Goal: Information Seeking & Learning: Check status

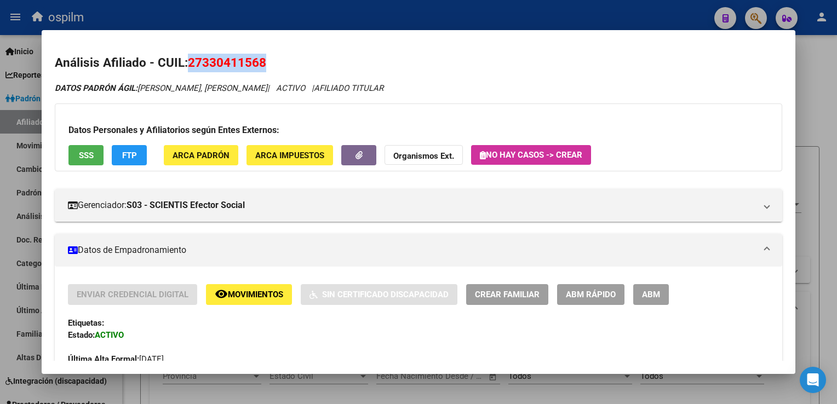
scroll to position [943, 0]
click at [826, 110] on div at bounding box center [418, 202] width 837 height 404
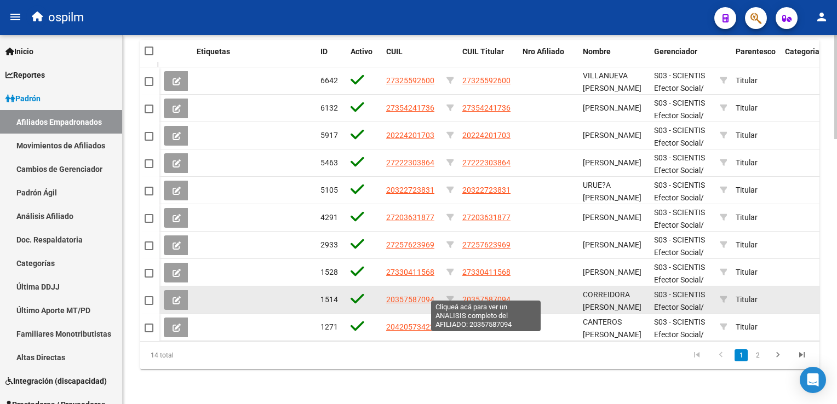
click at [467, 295] on span "20357587094" at bounding box center [486, 299] width 48 height 9
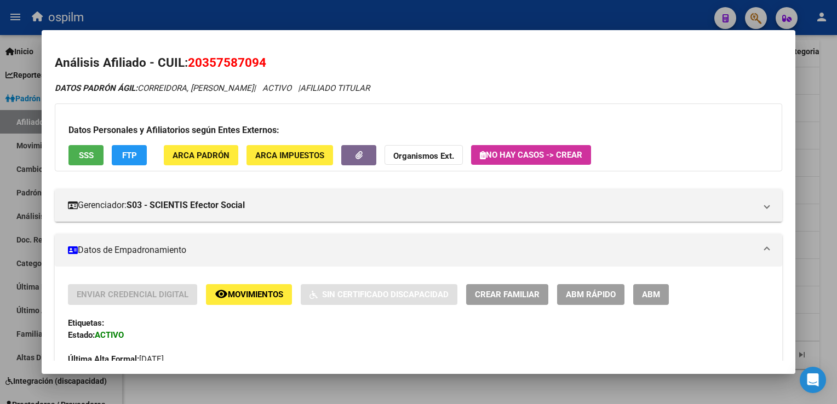
drag, startPoint x: 273, startPoint y: 63, endPoint x: 188, endPoint y: 64, distance: 85.4
click at [188, 64] on h2 "Análisis Afiliado - CUIL: 20357587094" at bounding box center [418, 63] width 727 height 19
copy span "20357587094"
click at [74, 154] on button "SSS" at bounding box center [85, 155] width 35 height 20
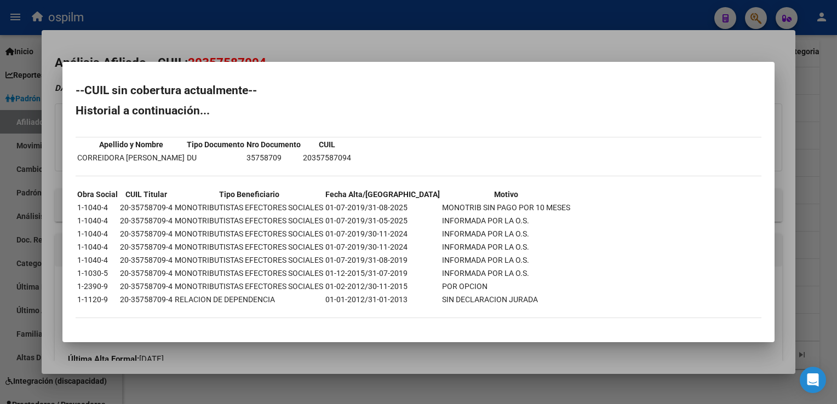
click at [353, 48] on div at bounding box center [418, 202] width 837 height 404
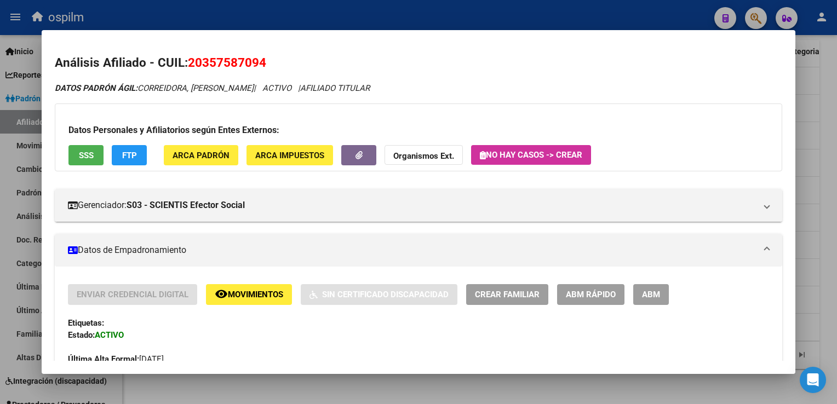
click at [135, 154] on span "FTP" at bounding box center [129, 156] width 15 height 10
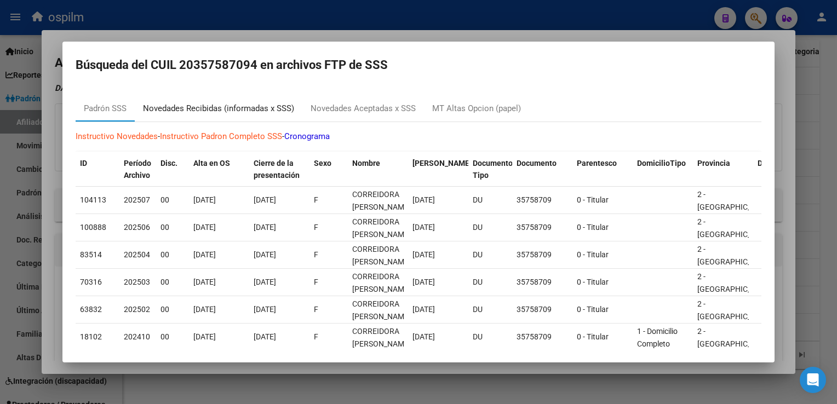
click at [226, 108] on div "Novedades Recibidas (informadas x SSS)" at bounding box center [218, 108] width 151 height 13
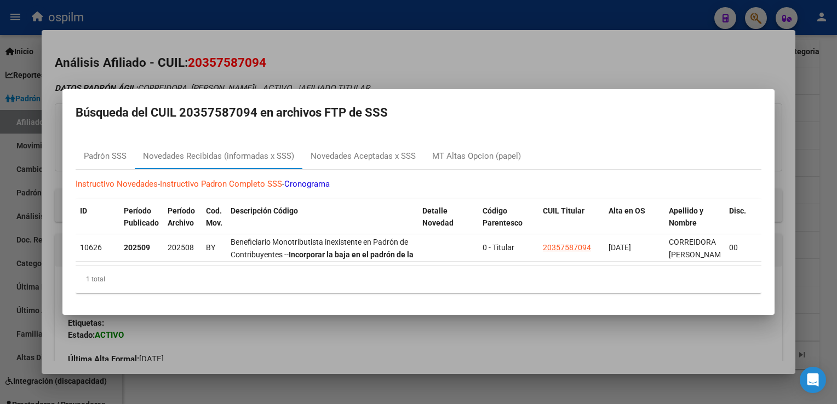
click at [351, 73] on div at bounding box center [418, 202] width 837 height 404
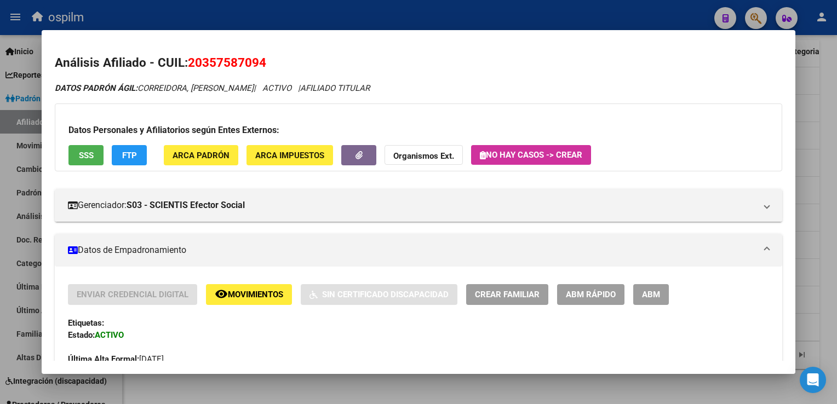
drag, startPoint x: 270, startPoint y: 58, endPoint x: 189, endPoint y: 61, distance: 81.1
click at [189, 61] on h2 "Análisis Afiliado - CUIL: 20357587094" at bounding box center [418, 63] width 727 height 19
copy span "20357587094"
click at [824, 104] on div at bounding box center [418, 202] width 837 height 404
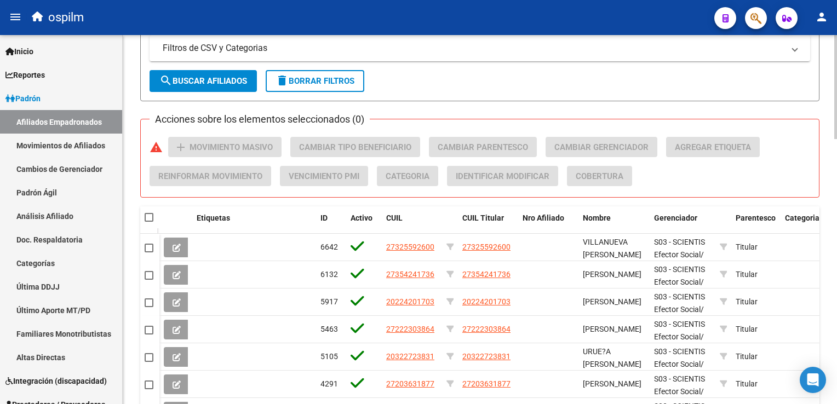
click at [198, 72] on button "search Buscar Afiliados" at bounding box center [203, 81] width 107 height 22
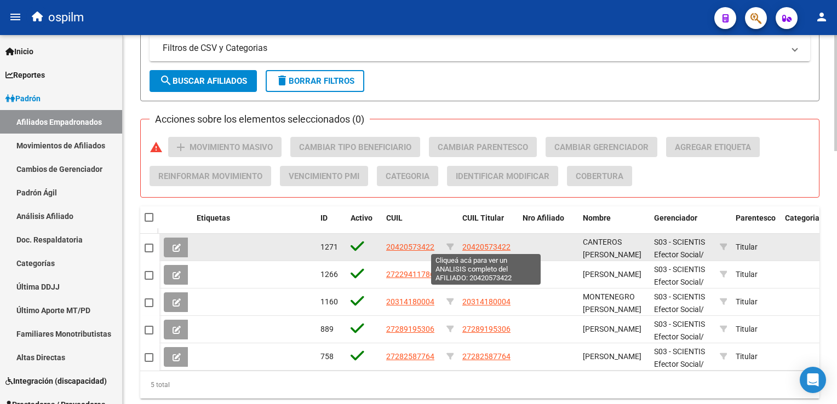
click at [478, 244] on span "20420573422" at bounding box center [486, 247] width 48 height 9
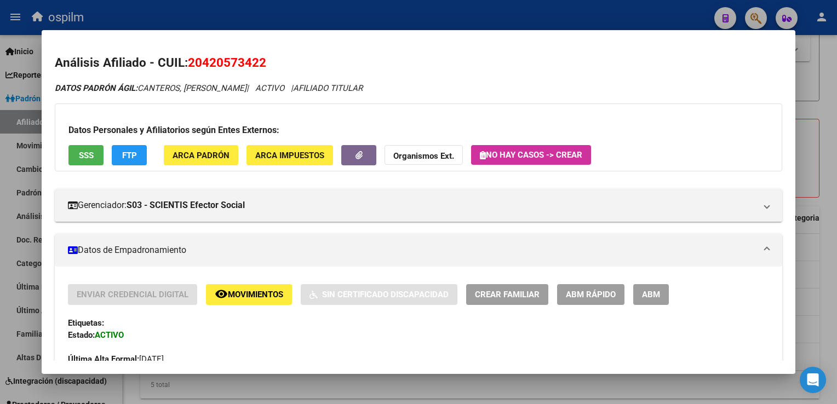
drag, startPoint x: 273, startPoint y: 67, endPoint x: 192, endPoint y: 61, distance: 80.7
click at [192, 61] on h2 "Análisis Afiliado - CUIL: 20420573422" at bounding box center [418, 63] width 727 height 19
copy span "20420573422"
click at [831, 154] on div at bounding box center [418, 202] width 837 height 404
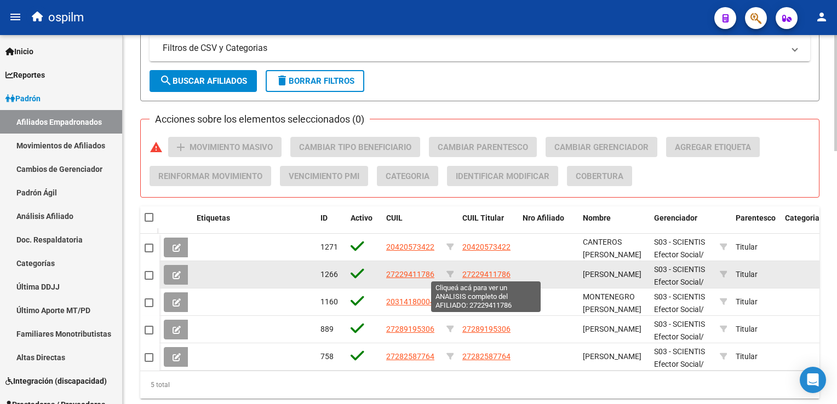
click at [502, 275] on span "27229411786" at bounding box center [486, 274] width 48 height 9
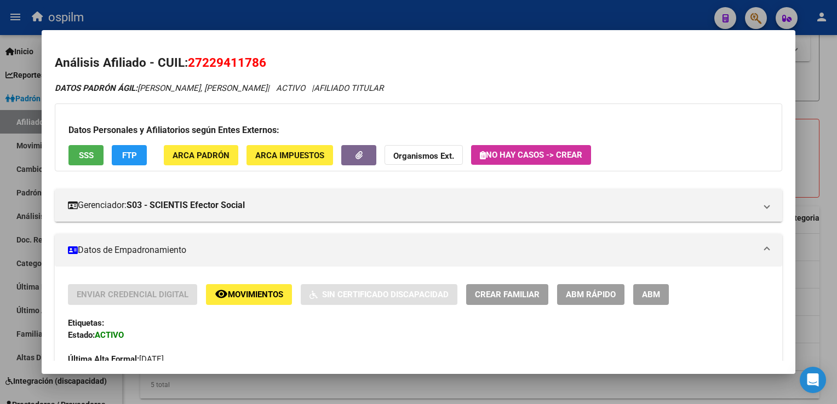
drag, startPoint x: 274, startPoint y: 65, endPoint x: 188, endPoint y: 70, distance: 86.1
click at [188, 70] on h2 "Análisis Afiliado - CUIL: 27229411786" at bounding box center [418, 63] width 727 height 19
copy span "27229411786"
click at [828, 117] on div at bounding box center [418, 202] width 837 height 404
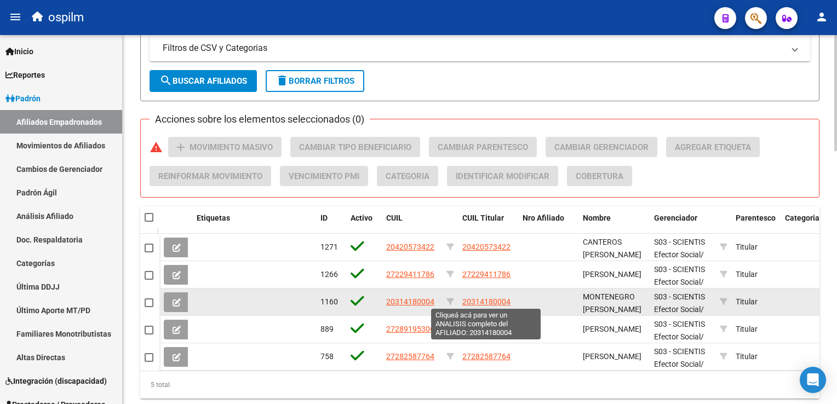
click at [489, 301] on span "20314180004" at bounding box center [486, 301] width 48 height 9
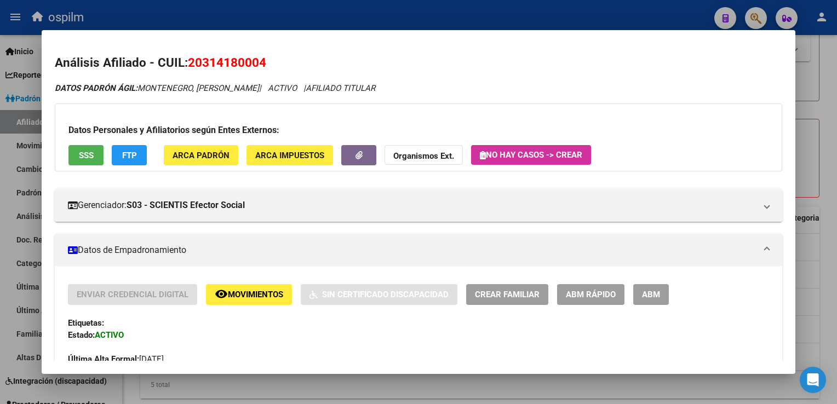
drag, startPoint x: 277, startPoint y: 64, endPoint x: 189, endPoint y: 66, distance: 87.1
click at [189, 66] on h2 "Análisis Afiliado - CUIL: 20314180004" at bounding box center [418, 63] width 727 height 19
copy span "20314180004"
click at [826, 143] on div at bounding box center [418, 202] width 837 height 404
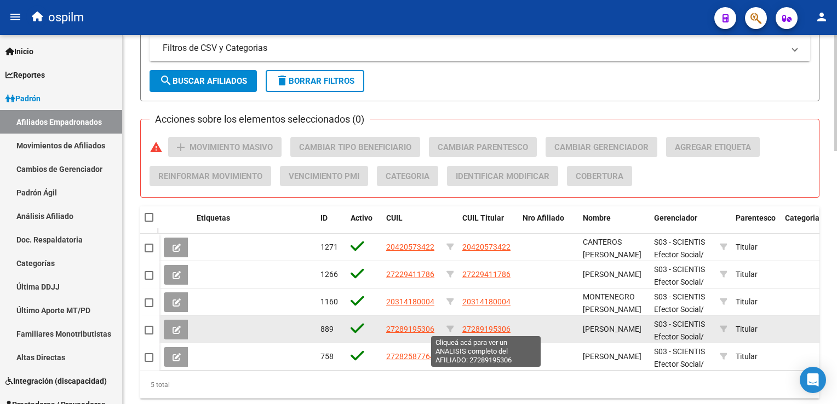
click at [498, 328] on span "27289195306" at bounding box center [486, 329] width 48 height 9
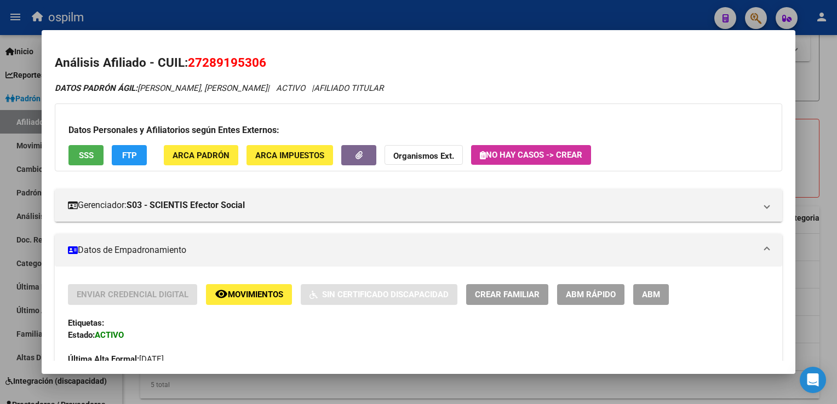
drag, startPoint x: 269, startPoint y: 62, endPoint x: 197, endPoint y: 68, distance: 72.5
click at [194, 68] on h2 "Análisis Afiliado - CUIL: 27289195306" at bounding box center [418, 63] width 727 height 19
drag, startPoint x: 197, startPoint y: 68, endPoint x: 190, endPoint y: 63, distance: 9.0
click at [190, 63] on span "27289195306" at bounding box center [227, 62] width 78 height 14
drag, startPoint x: 190, startPoint y: 63, endPoint x: 274, endPoint y: 62, distance: 83.8
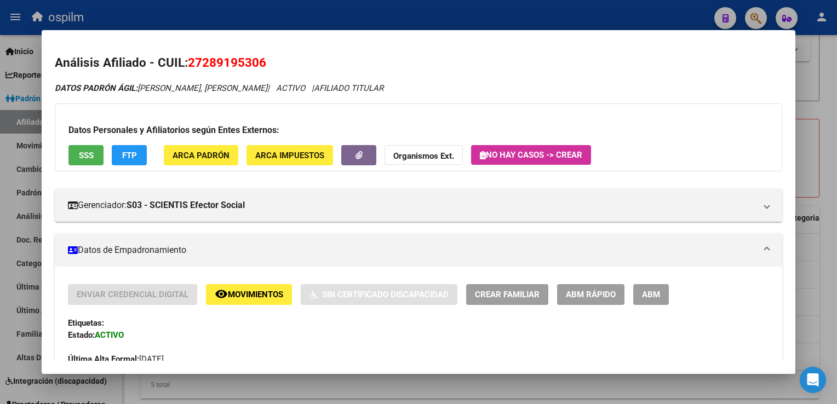
click at [274, 62] on h2 "Análisis Afiliado - CUIL: 27289195306" at bounding box center [418, 63] width 727 height 19
copy span "27289195306"
click at [828, 98] on div at bounding box center [418, 202] width 837 height 404
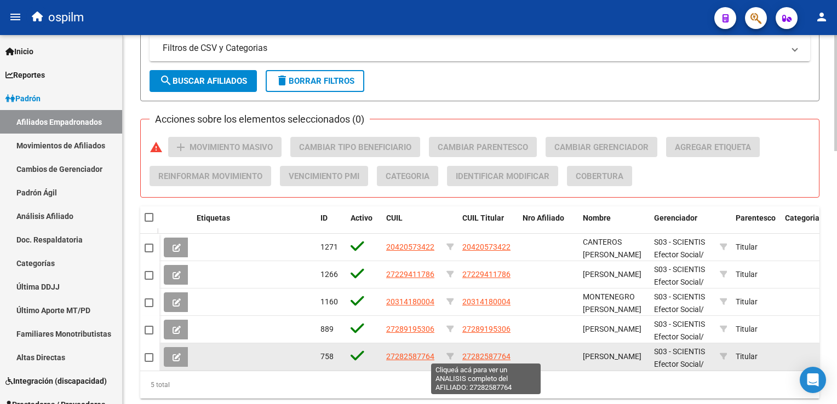
click at [479, 354] on span "27282587764" at bounding box center [486, 356] width 48 height 9
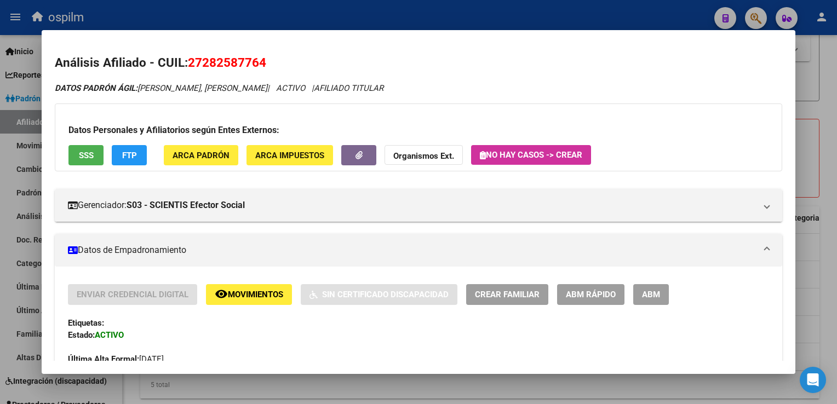
drag, startPoint x: 266, startPoint y: 66, endPoint x: 185, endPoint y: 65, distance: 80.5
click at [185, 65] on h2 "Análisis Afiliado - CUIL: 27282587764" at bounding box center [418, 63] width 727 height 19
click at [819, 189] on div at bounding box center [418, 202] width 837 height 404
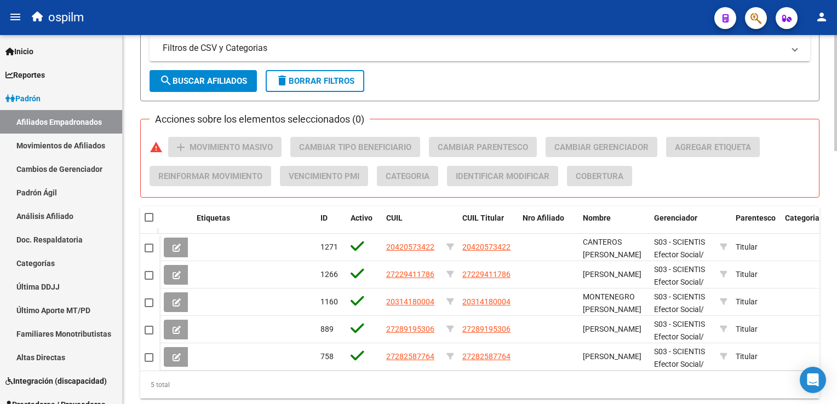
drag, startPoint x: 196, startPoint y: 78, endPoint x: 179, endPoint y: 116, distance: 40.9
click at [197, 79] on span "search Buscar Afiliados" at bounding box center [203, 81] width 88 height 10
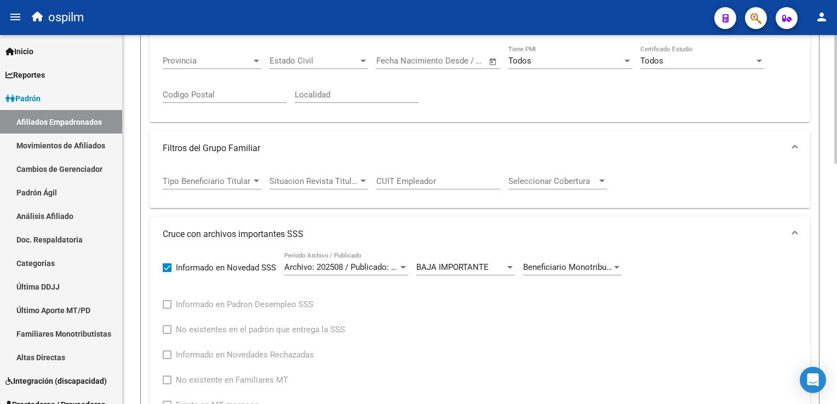
scroll to position [302, 0]
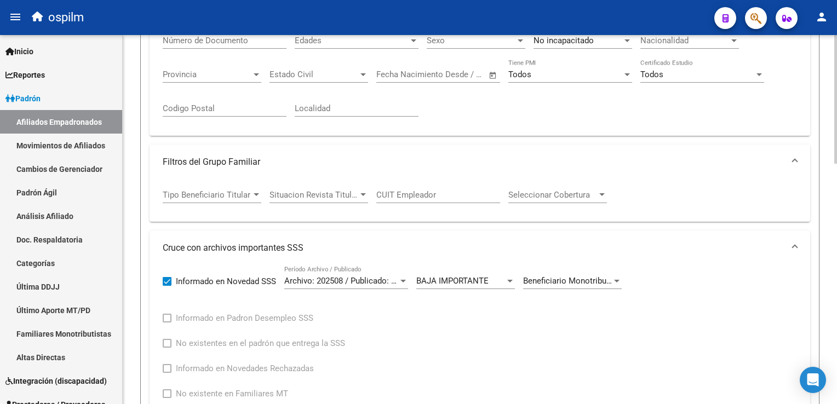
click at [836, 148] on html "menu ospilm person Firma Express Inicio Calendario SSS Instructivos Contacto OS…" at bounding box center [418, 202] width 837 height 404
click at [569, 276] on span "Beneficiario Monotributista inexistente en Padrón de Contribuyentes" at bounding box center [647, 281] width 249 height 10
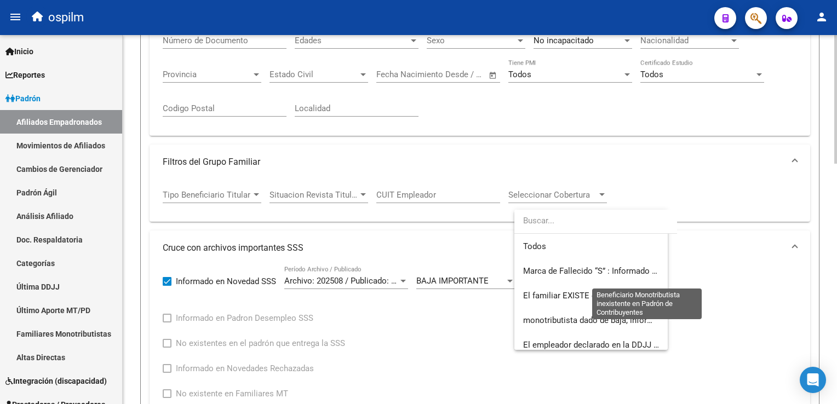
scroll to position [139, 0]
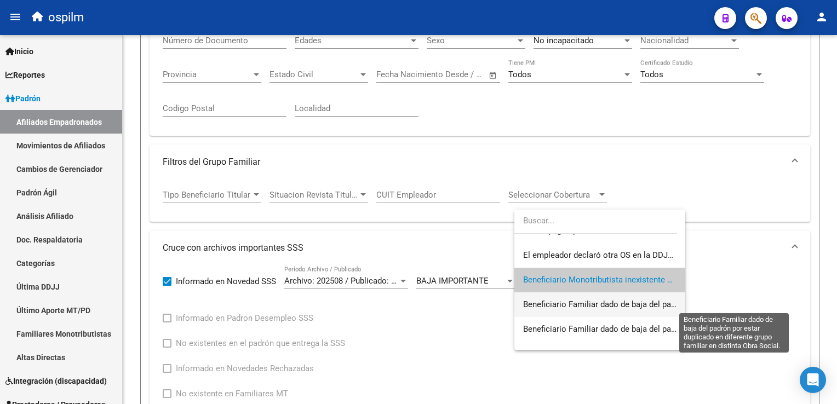
click at [567, 303] on span "Beneficiario Familiar dado de baja del padrón por estar duplicado en diferente …" at bounding box center [734, 305] width 423 height 10
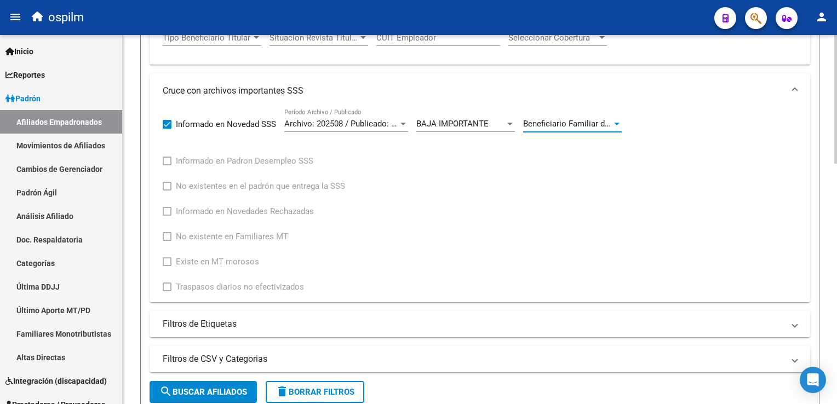
scroll to position [479, 0]
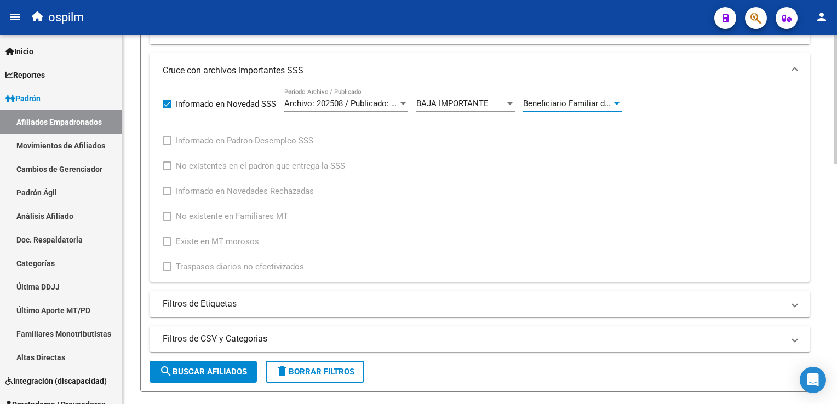
click at [836, 223] on html "menu ospilm person Firma Express Inicio Calendario SSS Instructivos Contacto OS…" at bounding box center [418, 202] width 837 height 404
click at [191, 369] on span "search Buscar Afiliados" at bounding box center [203, 372] width 88 height 10
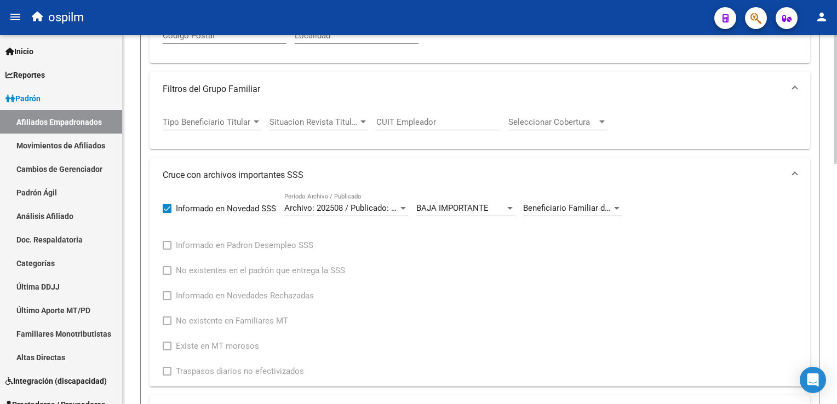
scroll to position [372, 0]
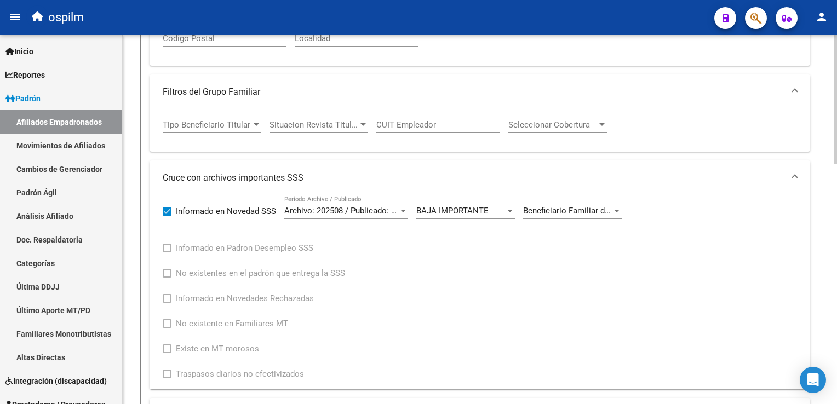
click at [836, 175] on html "menu ospilm person Firma Express Inicio Calendario SSS Instructivos Contacto OS…" at bounding box center [418, 202] width 837 height 404
click at [579, 214] on span "Beneficiario Familiar dado de baja del padrón por estar duplicado en diferente …" at bounding box center [734, 211] width 423 height 10
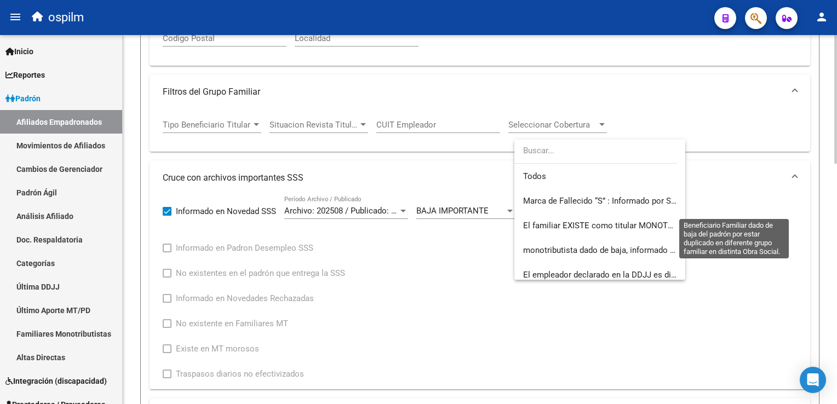
scroll to position [164, 0]
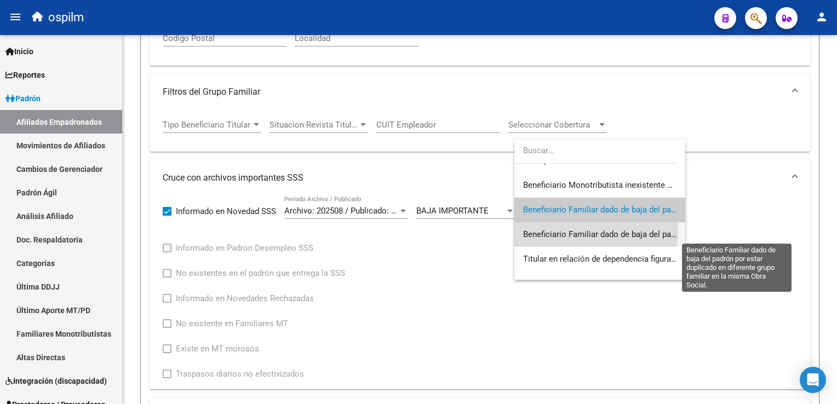
click at [589, 232] on span "Beneficiario Familiar dado de baja del padrón por estar duplicado en diferente …" at bounding box center [737, 234] width 429 height 10
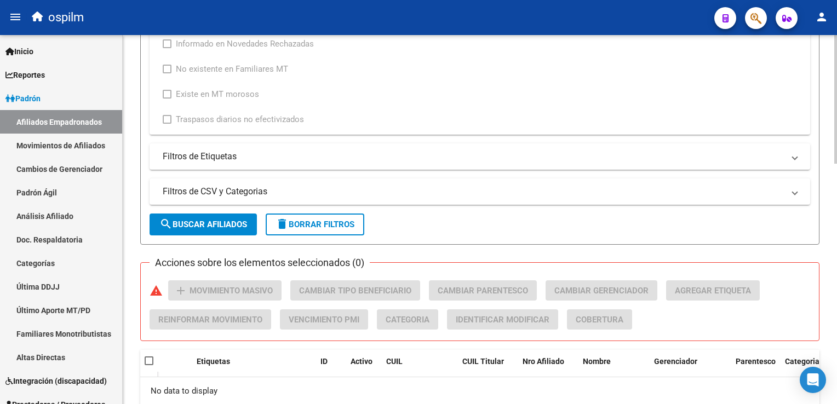
click at [836, 269] on html "menu ospilm person Firma Express Inicio Calendario SSS Instructivos Contacto OS…" at bounding box center [418, 202] width 837 height 404
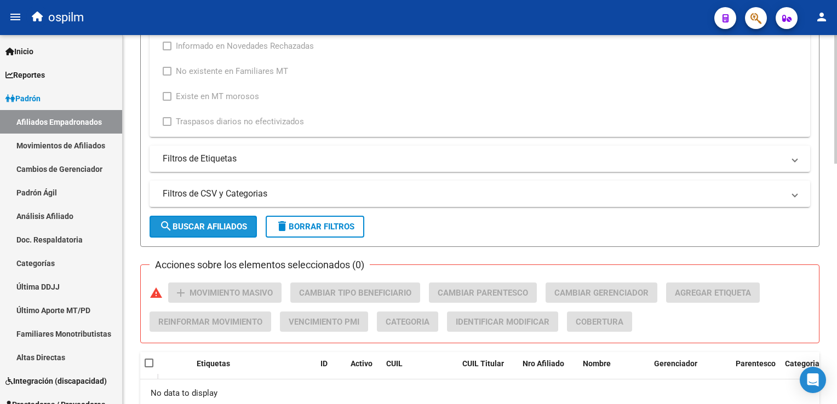
click at [197, 231] on button "search Buscar Afiliados" at bounding box center [203, 227] width 107 height 22
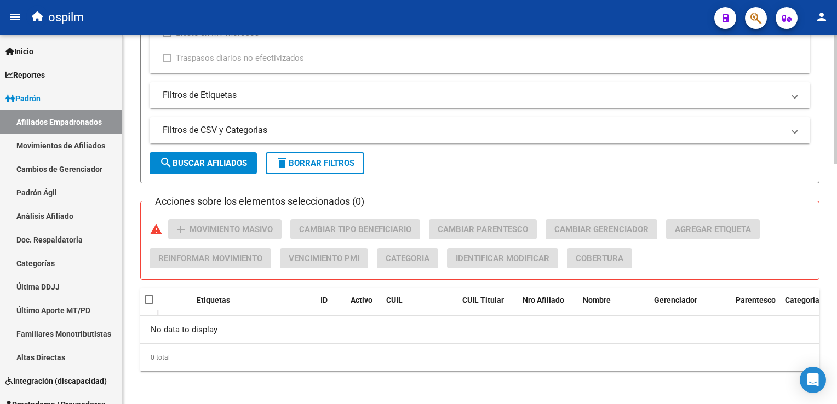
scroll to position [176, 0]
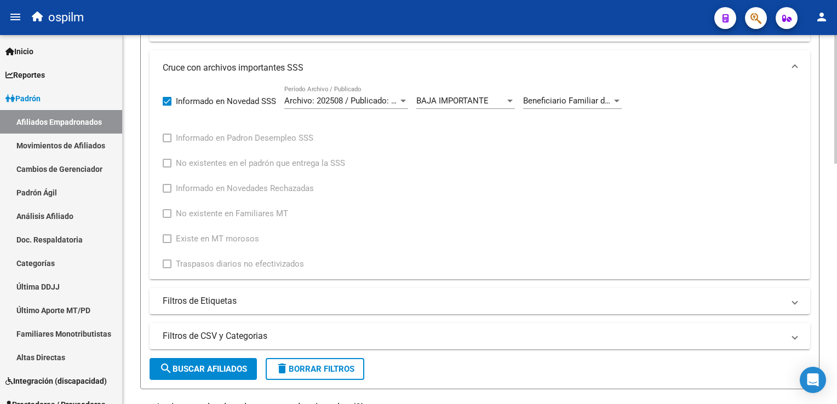
click at [836, 207] on html "menu ospilm person Firma Express Inicio Calendario SSS Instructivos Contacto OS…" at bounding box center [418, 202] width 837 height 404
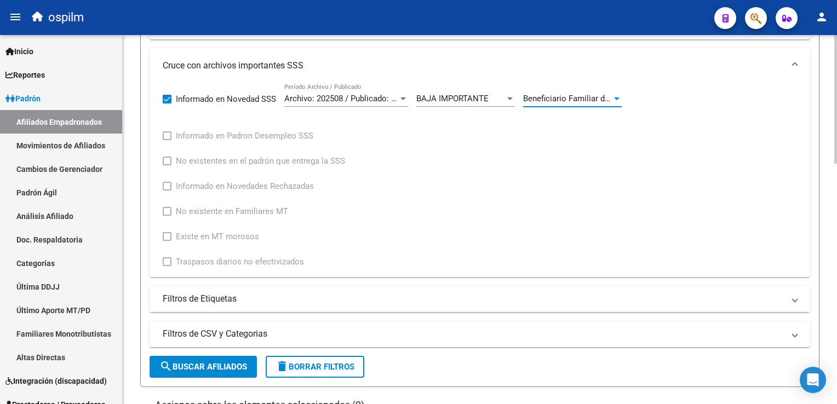
click at [574, 97] on span "Beneficiario Familiar dado de baja del padrón por estar duplicado en diferente …" at bounding box center [737, 99] width 429 height 10
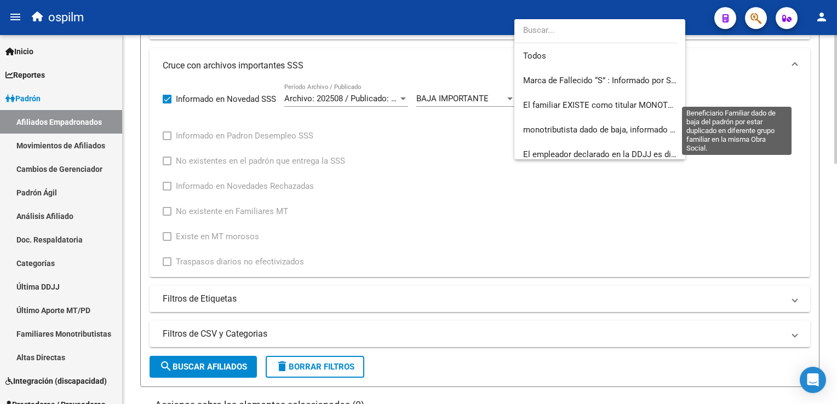
scroll to position [180, 0]
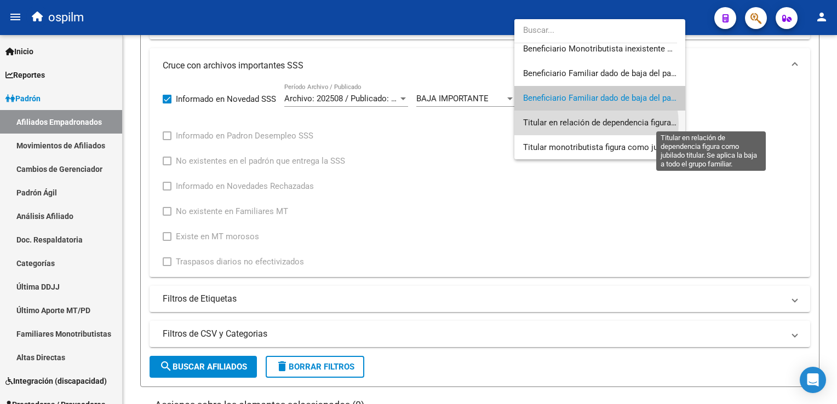
click at [596, 123] on span "Titular en relación de dependencia figura como jubilado titular. Se aplica la b…" at bounding box center [712, 123] width 379 height 10
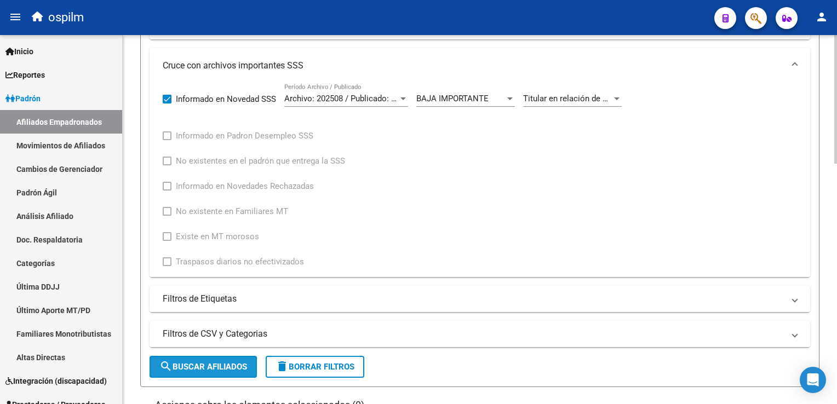
drag, startPoint x: 226, startPoint y: 367, endPoint x: 232, endPoint y: 348, distance: 19.6
click at [227, 363] on span "search Buscar Afiliados" at bounding box center [203, 367] width 88 height 10
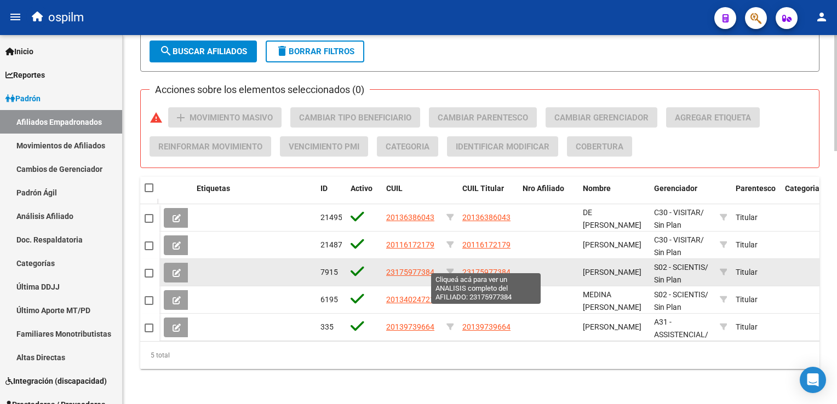
click at [492, 268] on span "23175977384" at bounding box center [486, 272] width 48 height 9
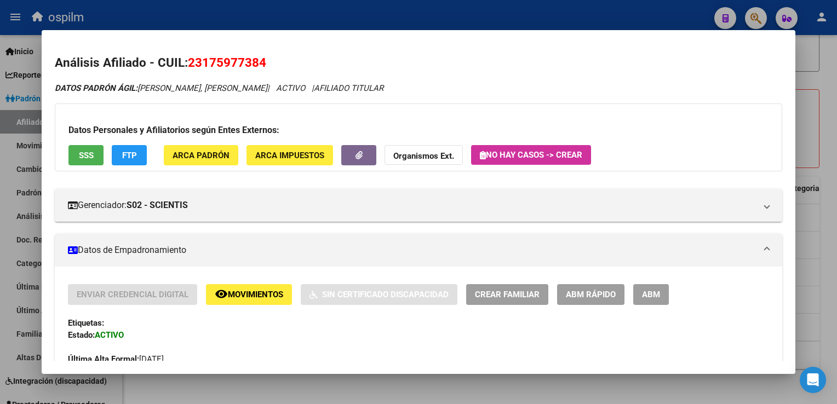
drag, startPoint x: 273, startPoint y: 64, endPoint x: 185, endPoint y: 64, distance: 87.6
click at [185, 64] on h2 "Análisis Afiliado - CUIL: 23175977384" at bounding box center [418, 63] width 727 height 19
copy h2 "23175977384"
click at [99, 154] on button "SSS" at bounding box center [85, 155] width 35 height 20
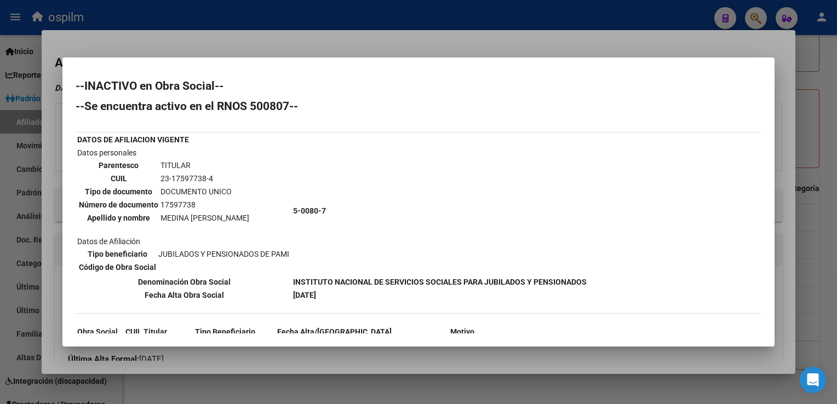
click at [303, 36] on div at bounding box center [418, 202] width 837 height 404
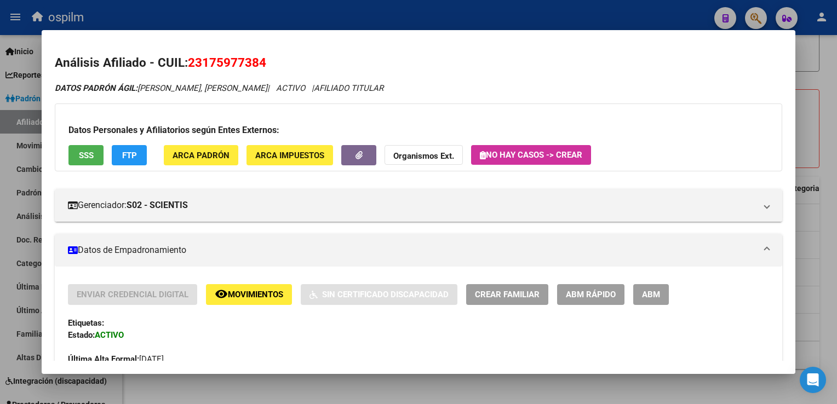
drag, startPoint x: 272, startPoint y: 66, endPoint x: 185, endPoint y: 66, distance: 87.1
click at [185, 66] on h2 "Análisis Afiliado - CUIL: 23175977384" at bounding box center [418, 63] width 727 height 19
copy h2 "23175977384"
click at [72, 151] on button "SSS" at bounding box center [85, 155] width 35 height 20
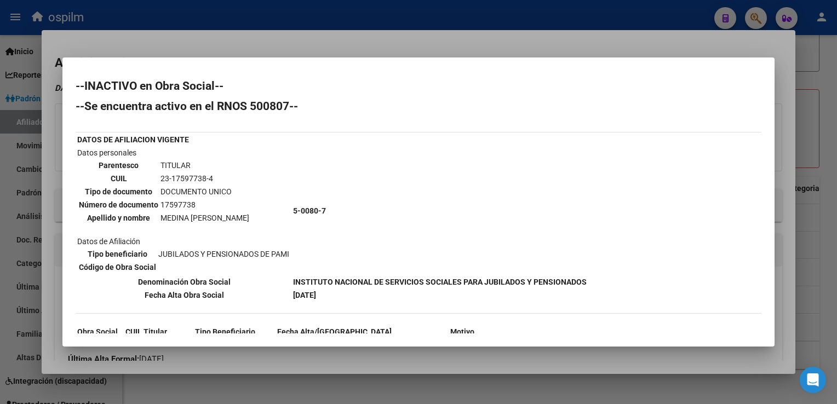
drag, startPoint x: 390, startPoint y: 37, endPoint x: 449, endPoint y: 1, distance: 69.6
click at [390, 36] on div at bounding box center [418, 202] width 837 height 404
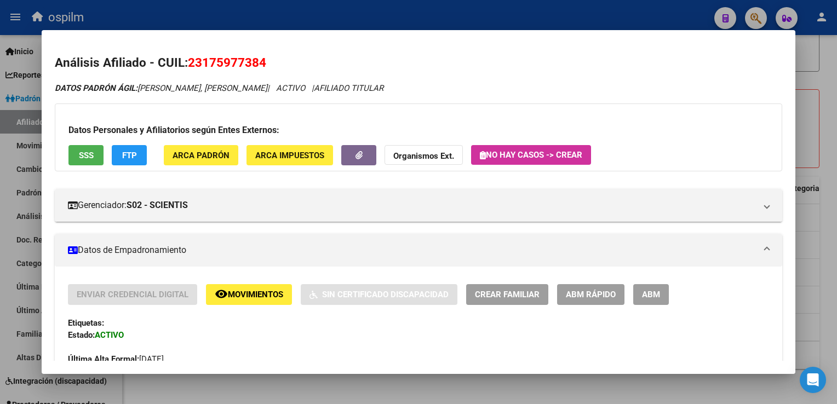
click at [831, 135] on div at bounding box center [418, 202] width 837 height 404
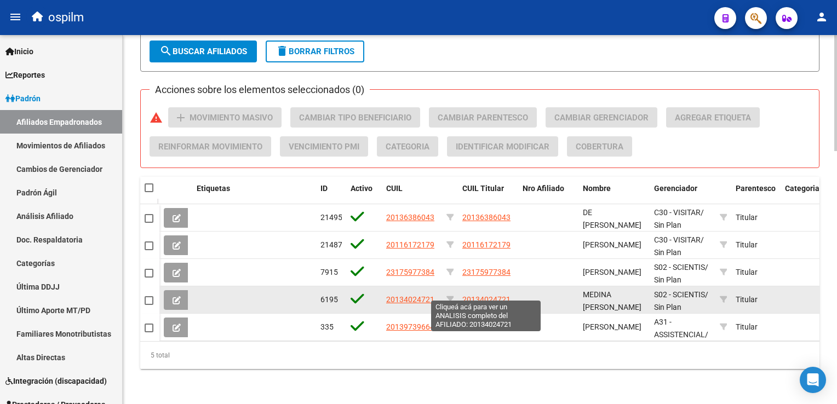
click at [487, 295] on span "20134024721" at bounding box center [486, 299] width 48 height 9
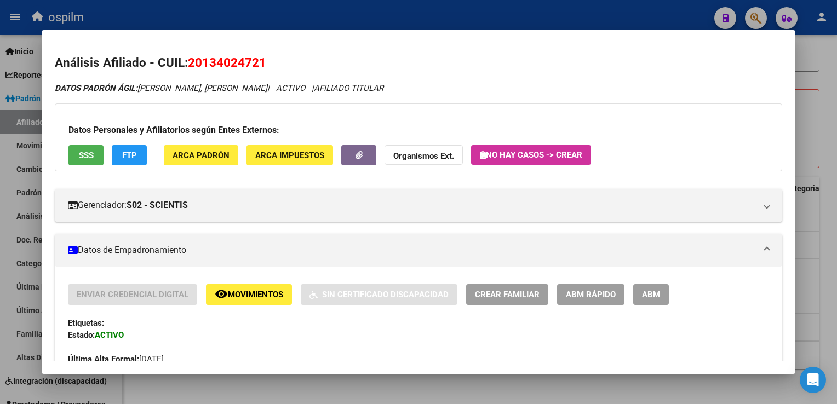
drag, startPoint x: 269, startPoint y: 64, endPoint x: 186, endPoint y: 61, distance: 83.3
click at [186, 61] on h2 "Análisis Afiliado - CUIL: 20134024721" at bounding box center [418, 63] width 727 height 19
copy h2 "20134024721"
click at [89, 154] on span "SSS" at bounding box center [86, 156] width 15 height 10
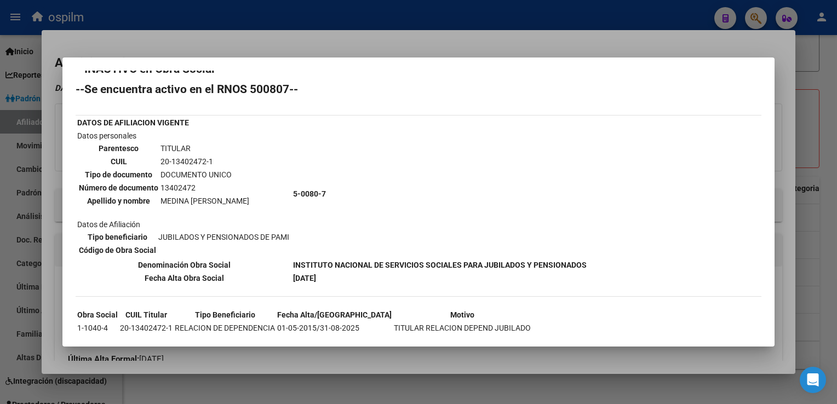
scroll to position [0, 0]
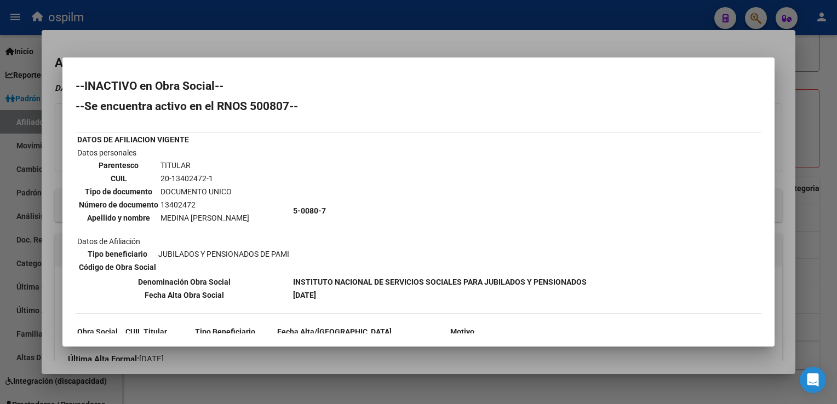
drag, startPoint x: 784, startPoint y: 160, endPoint x: 785, endPoint y: 154, distance: 5.5
click at [784, 158] on div at bounding box center [418, 202] width 837 height 404
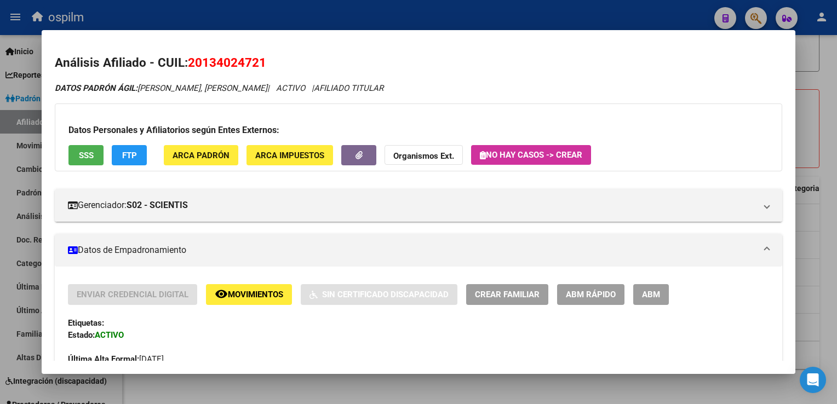
click at [826, 159] on div at bounding box center [418, 202] width 837 height 404
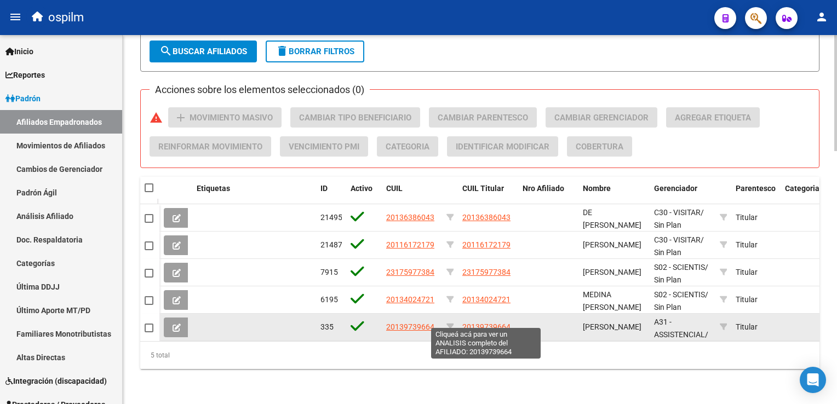
click at [480, 323] on span "20139739664" at bounding box center [486, 327] width 48 height 9
type textarea "20139739664"
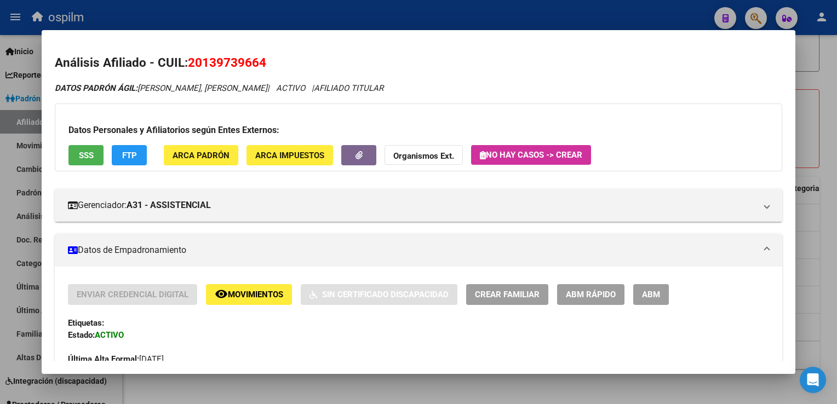
drag, startPoint x: 271, startPoint y: 65, endPoint x: 191, endPoint y: 68, distance: 80.0
click at [191, 68] on h2 "Análisis Afiliado - CUIL: 20139739664" at bounding box center [418, 63] width 727 height 19
click at [95, 155] on button "SSS" at bounding box center [85, 155] width 35 height 20
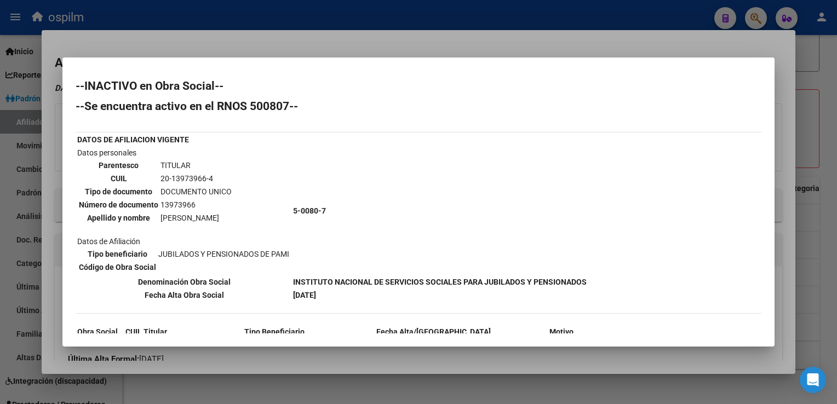
click at [351, 38] on div at bounding box center [418, 202] width 837 height 404
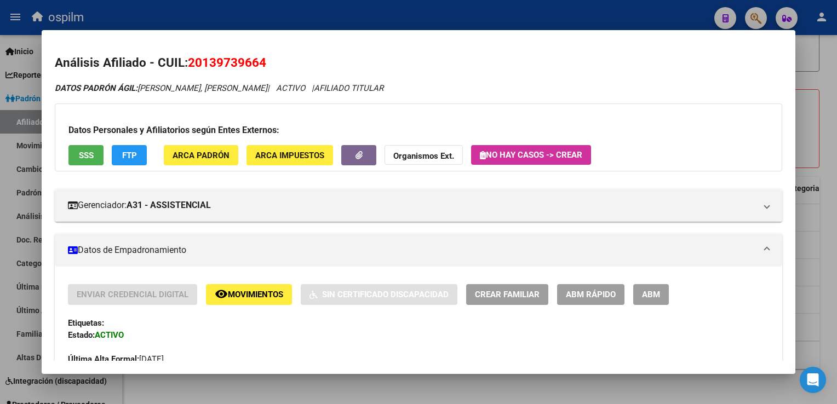
drag, startPoint x: 824, startPoint y: 73, endPoint x: 705, endPoint y: 2, distance: 139.3
click at [823, 70] on div at bounding box center [418, 202] width 837 height 404
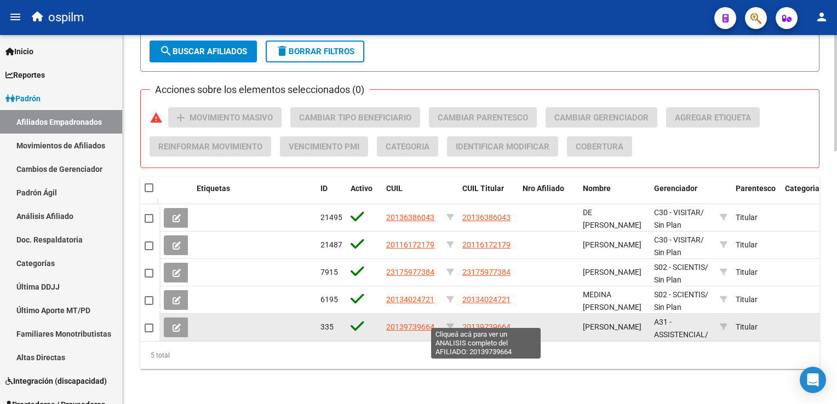
click at [476, 323] on span "20139739664" at bounding box center [486, 327] width 48 height 9
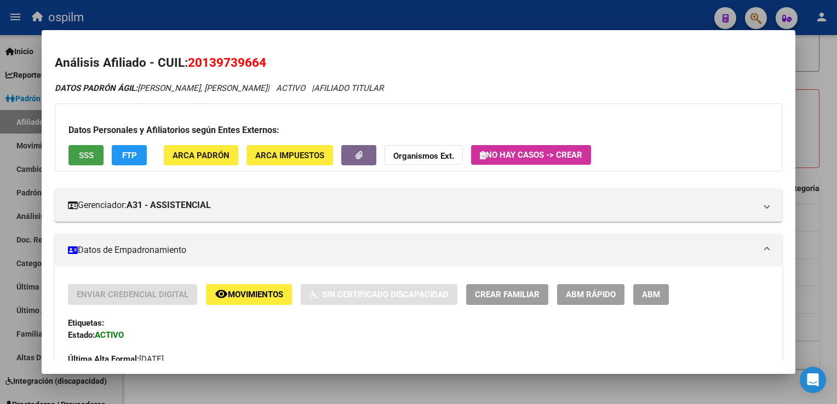
click at [95, 151] on button "SSS" at bounding box center [85, 155] width 35 height 20
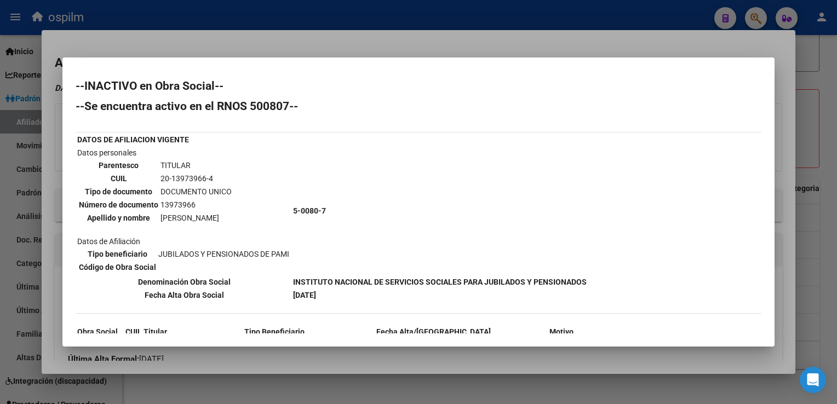
drag, startPoint x: 412, startPoint y: 38, endPoint x: 761, endPoint y: 93, distance: 353.8
click at [413, 38] on div at bounding box center [418, 202] width 837 height 404
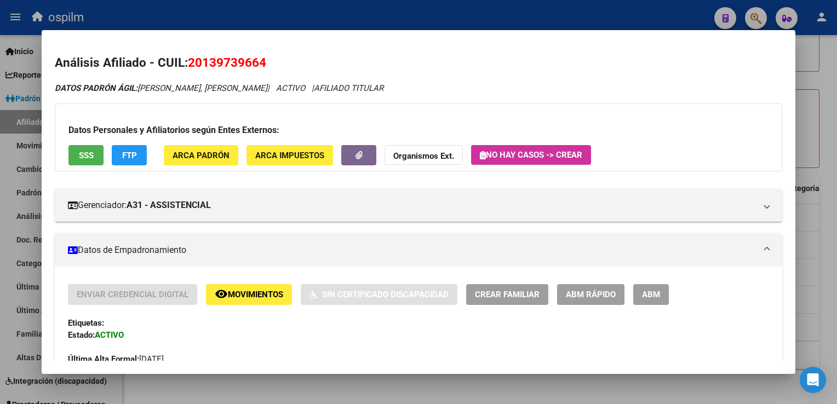
drag, startPoint x: 830, startPoint y: 101, endPoint x: 602, endPoint y: 3, distance: 247.3
click at [828, 97] on div at bounding box center [418, 202] width 837 height 404
